Goal: Information Seeking & Learning: Learn about a topic

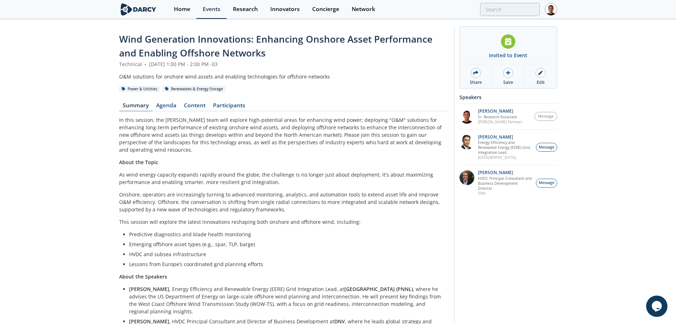
click at [190, 112] on div "Wind Generation Innovations: Enhancing Onshore Asset Performance and Enabling O…" at bounding box center [284, 247] width 330 height 430
click at [193, 107] on link "Content" at bounding box center [194, 107] width 29 height 9
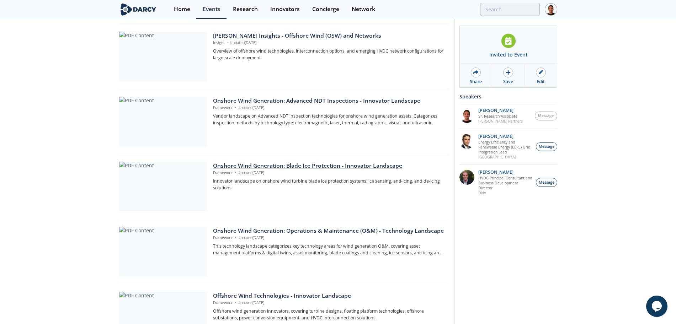
scroll to position [133, 0]
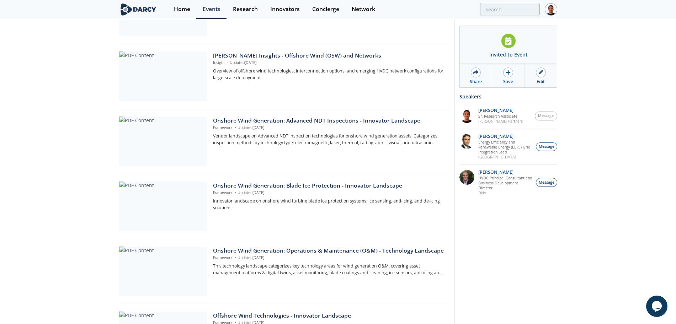
click at [296, 57] on div "[PERSON_NAME] Insights - Offshore Wind (OSW) and Networks" at bounding box center [328, 56] width 231 height 9
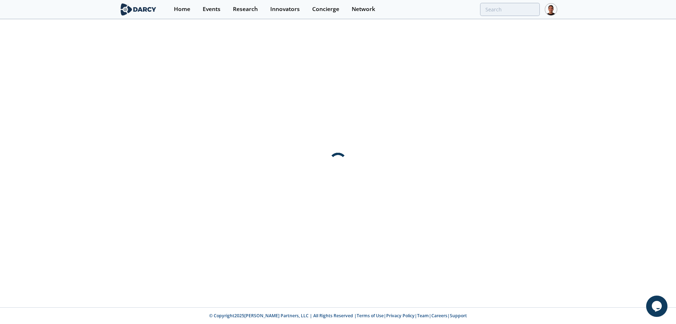
scroll to position [0, 0]
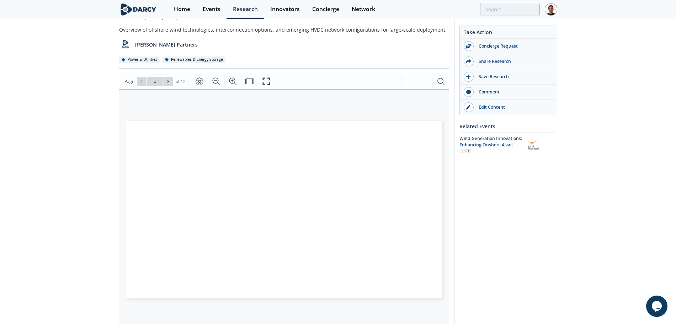
scroll to position [44, 0]
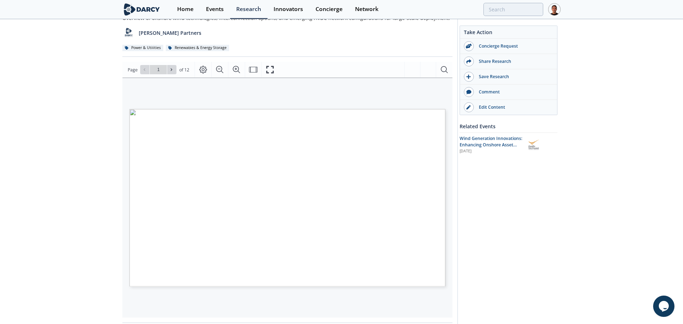
type input "2"
type input "3"
type input "4"
type input "5"
type input "6"
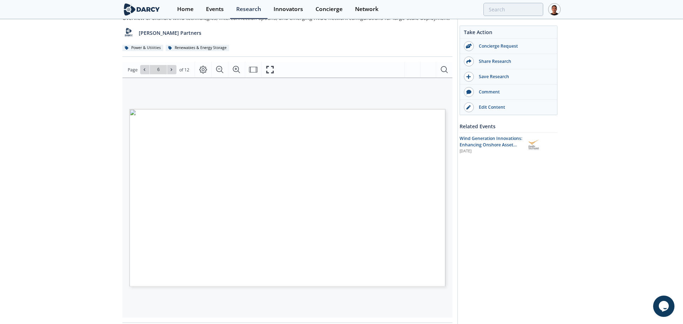
type input "7"
type input "8"
